Goal: Transaction & Acquisition: Purchase product/service

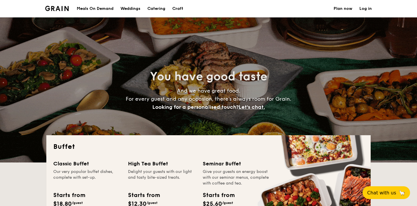
select select
click at [180, 11] on div "Craft" at bounding box center [177, 8] width 11 height 17
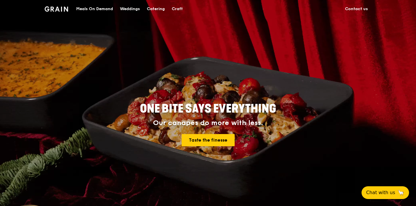
click at [162, 10] on div "Catering" at bounding box center [156, 8] width 18 height 17
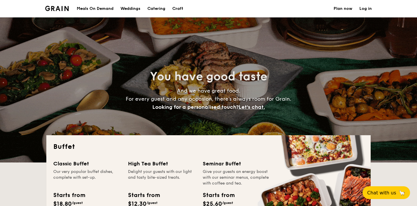
select select
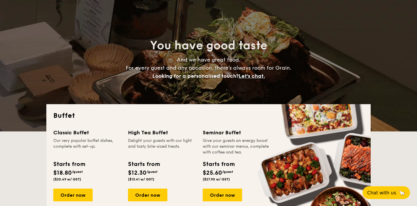
scroll to position [61, 0]
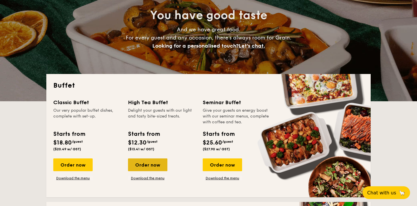
click at [151, 162] on div "Order now" at bounding box center [147, 164] width 39 height 13
